Goal: Check status: Check status

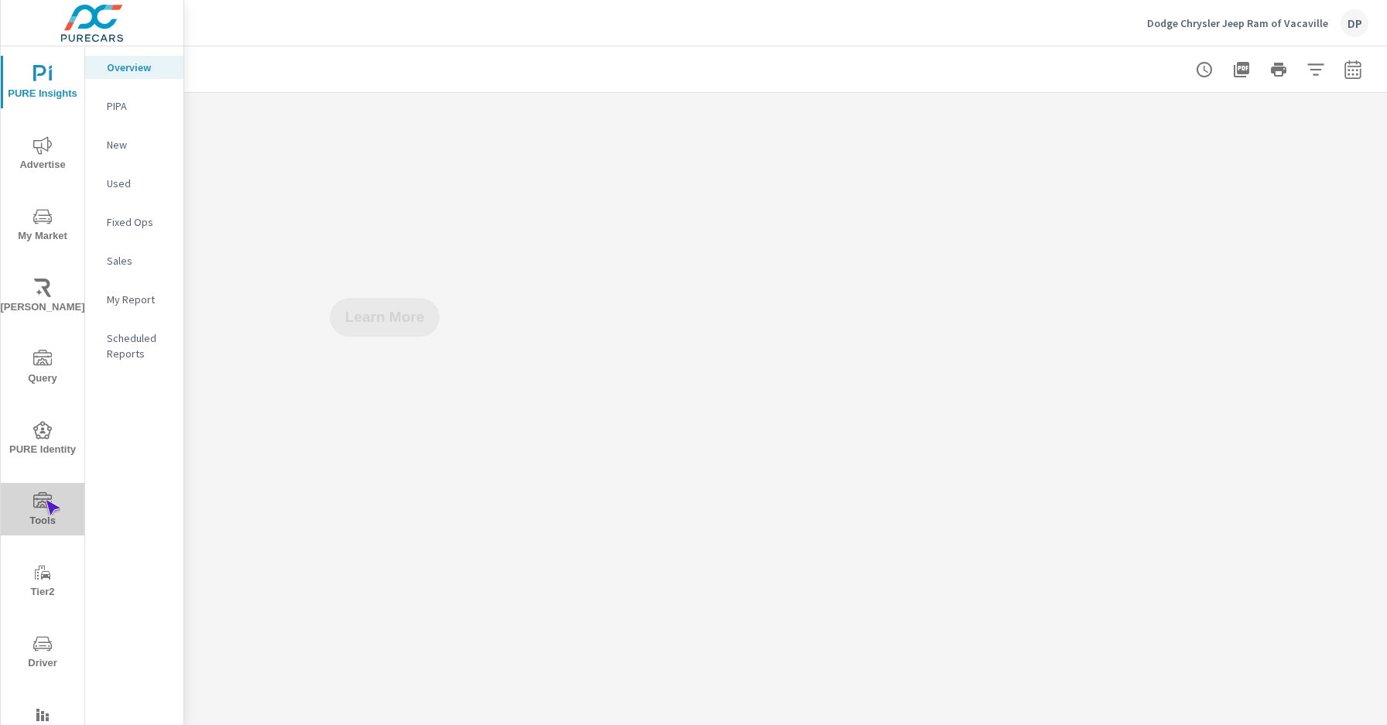
click at [45, 500] on icon "nav menu" at bounding box center [42, 499] width 19 height 15
